Goal: Check status

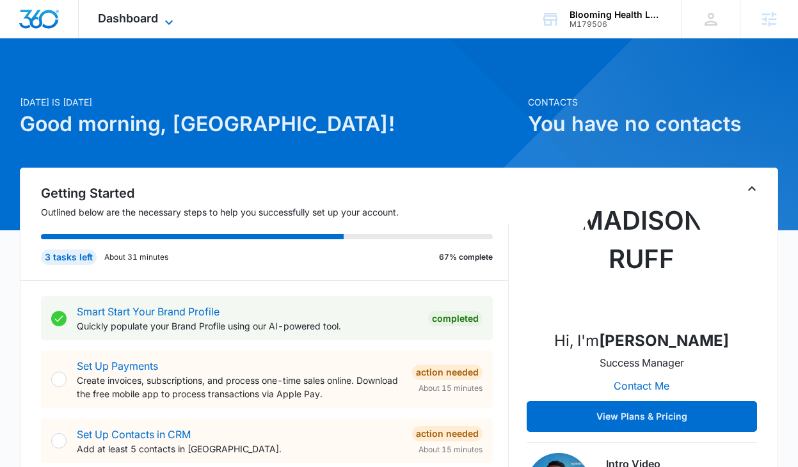
click at [166, 17] on icon at bounding box center [168, 22] width 15 height 15
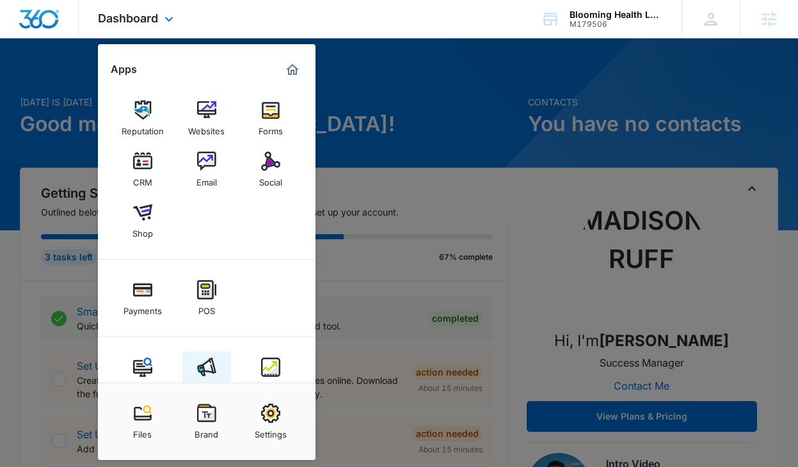
click at [212, 356] on link "Ads" at bounding box center [206, 375] width 49 height 49
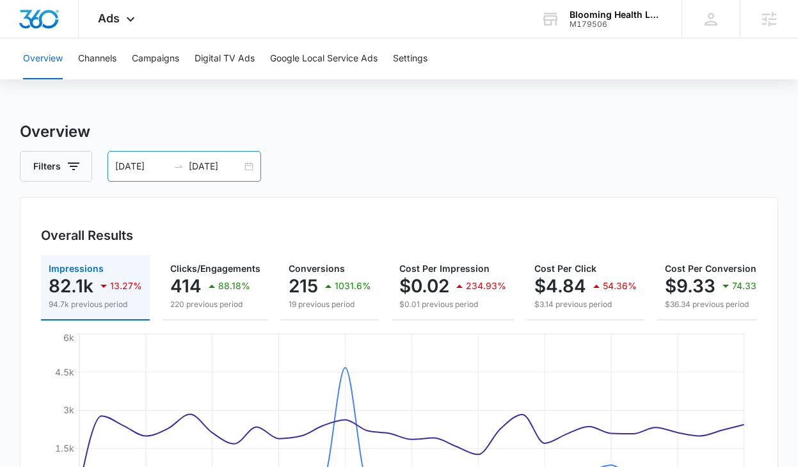
click at [251, 171] on div "[DATE] [DATE]" at bounding box center [184, 166] width 154 height 31
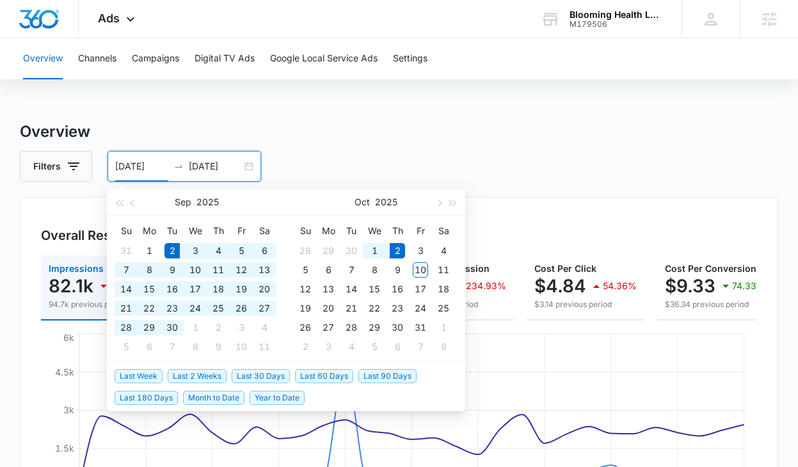
click at [254, 367] on li "Last 30 Days" at bounding box center [263, 376] width 63 height 22
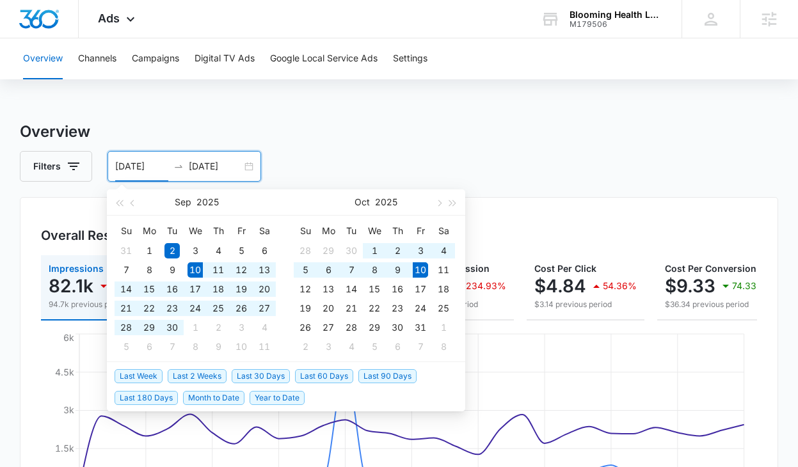
click at [255, 379] on span "Last 30 Days" at bounding box center [261, 376] width 58 height 14
type input "[DATE]"
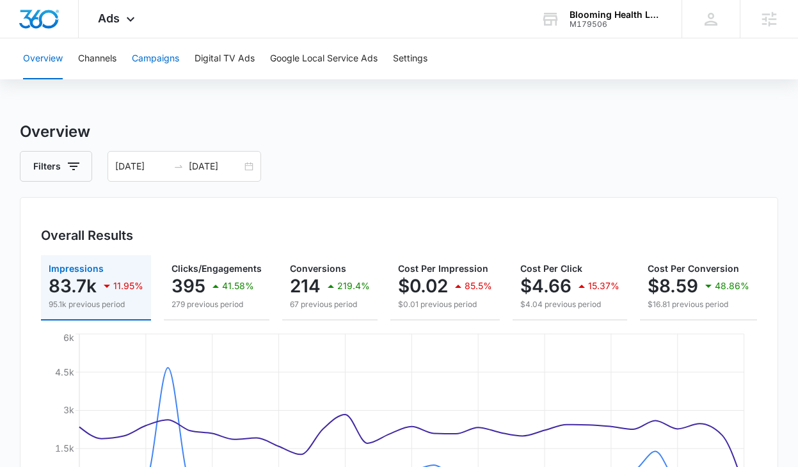
click at [157, 54] on button "Campaigns" at bounding box center [155, 58] width 47 height 41
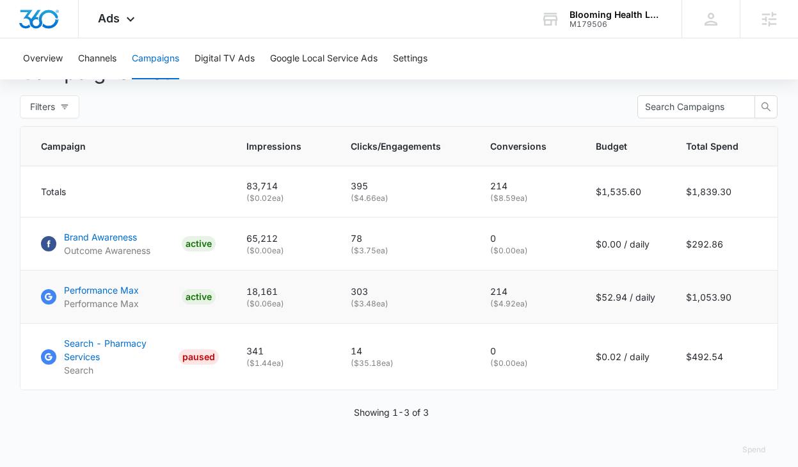
scroll to position [521, 0]
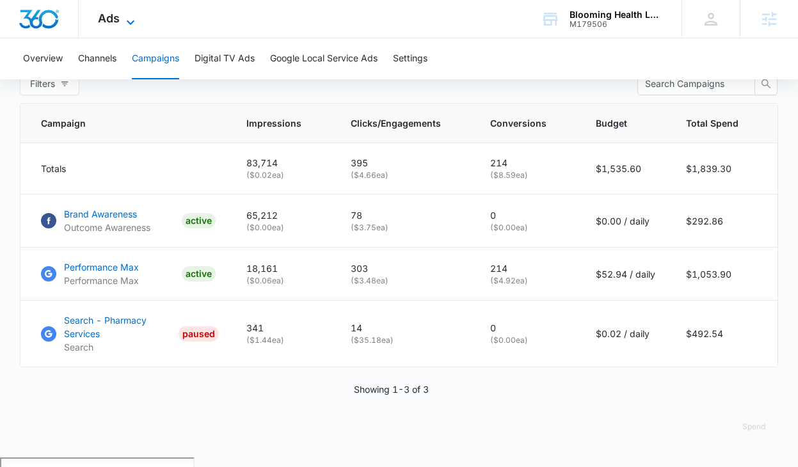
click at [129, 22] on icon at bounding box center [131, 22] width 8 height 4
